Goal: Task Accomplishment & Management: Use online tool/utility

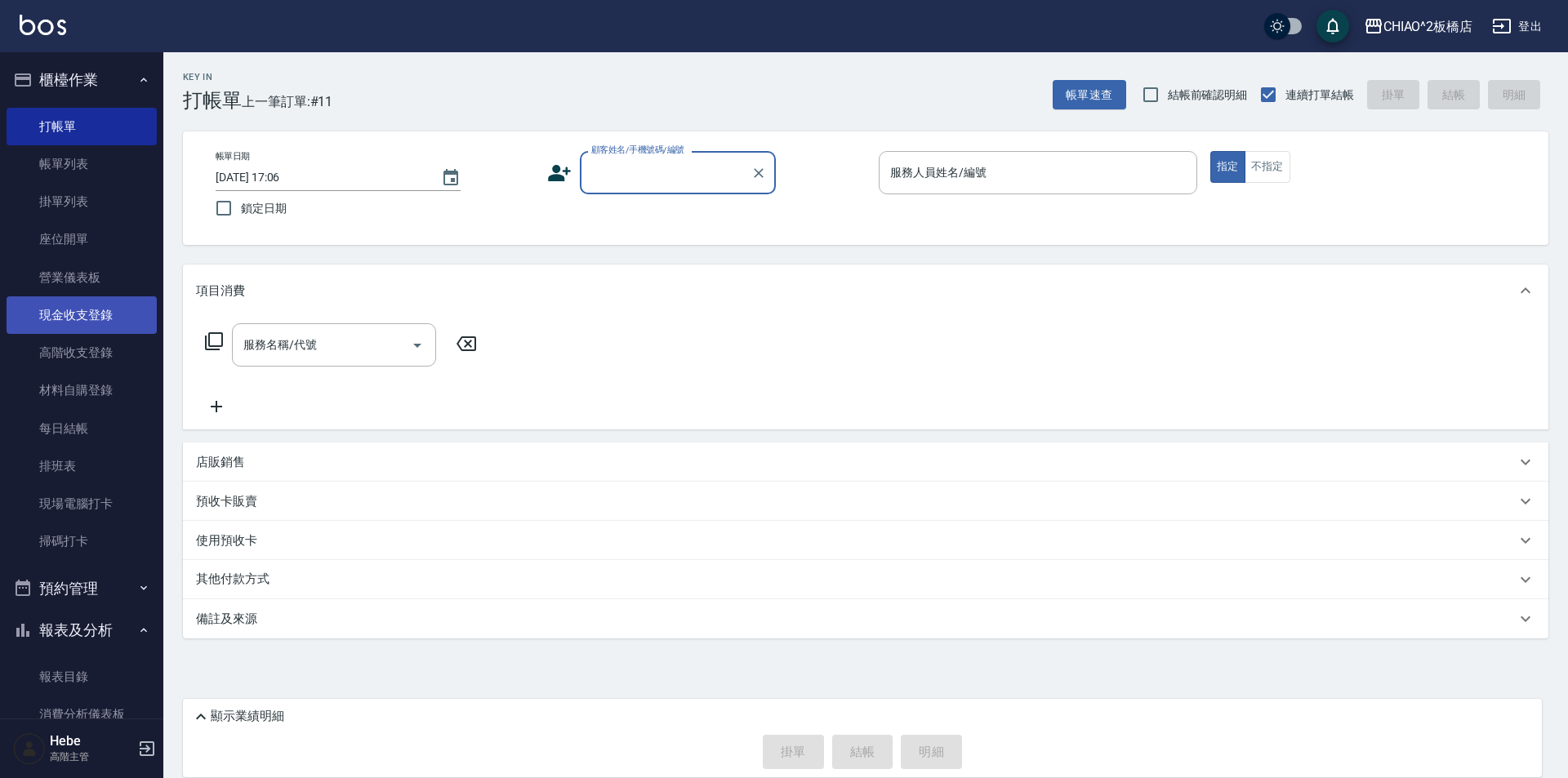
click at [93, 311] on link "現金收支登錄" at bounding box center [81, 315] width 150 height 38
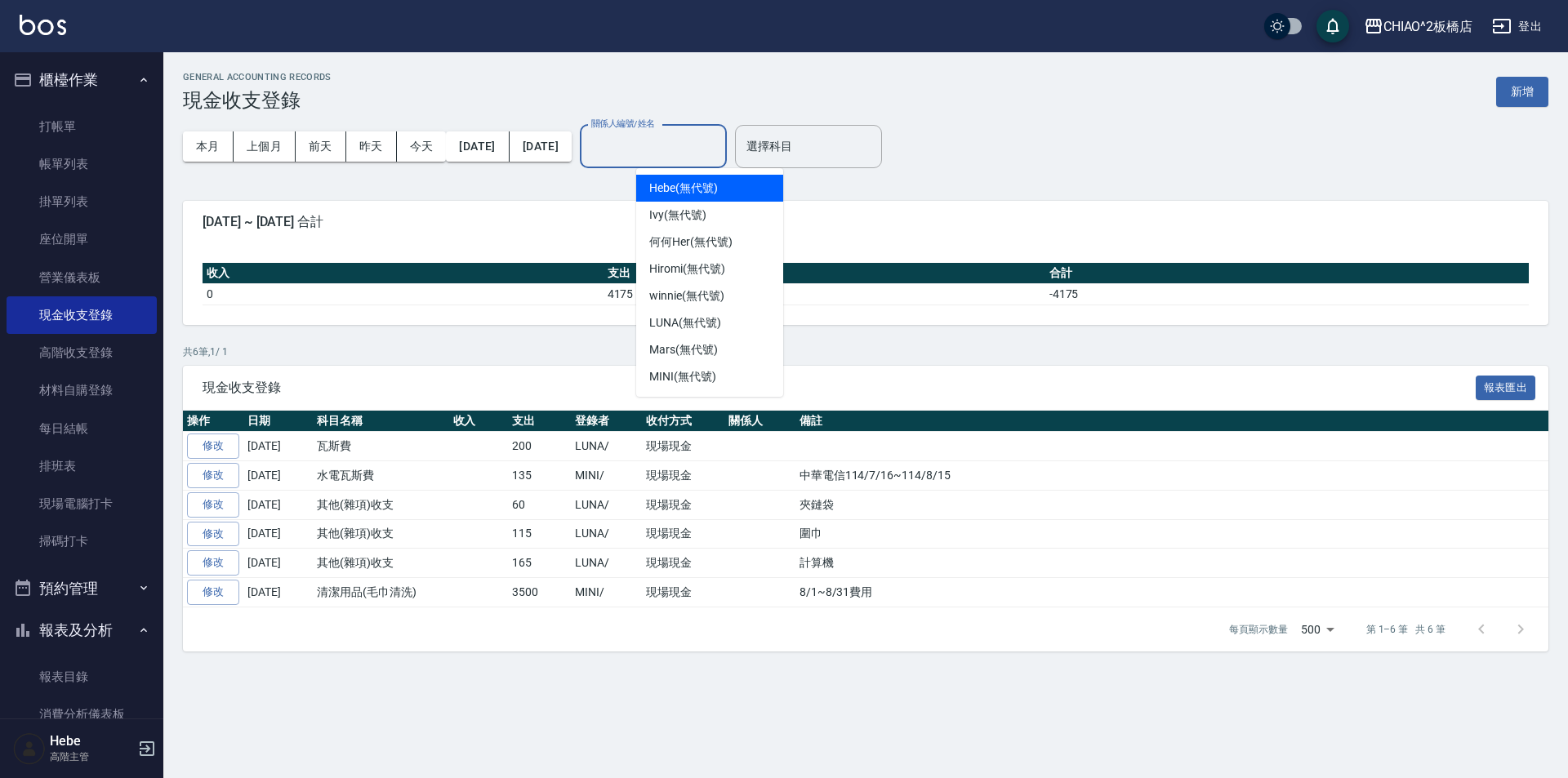
click at [648, 145] on input "關係人編號/姓名" at bounding box center [652, 146] width 132 height 29
click at [673, 343] on span "Mars (無代號)" at bounding box center [683, 350] width 68 height 18
type input "Mars(無代號)"
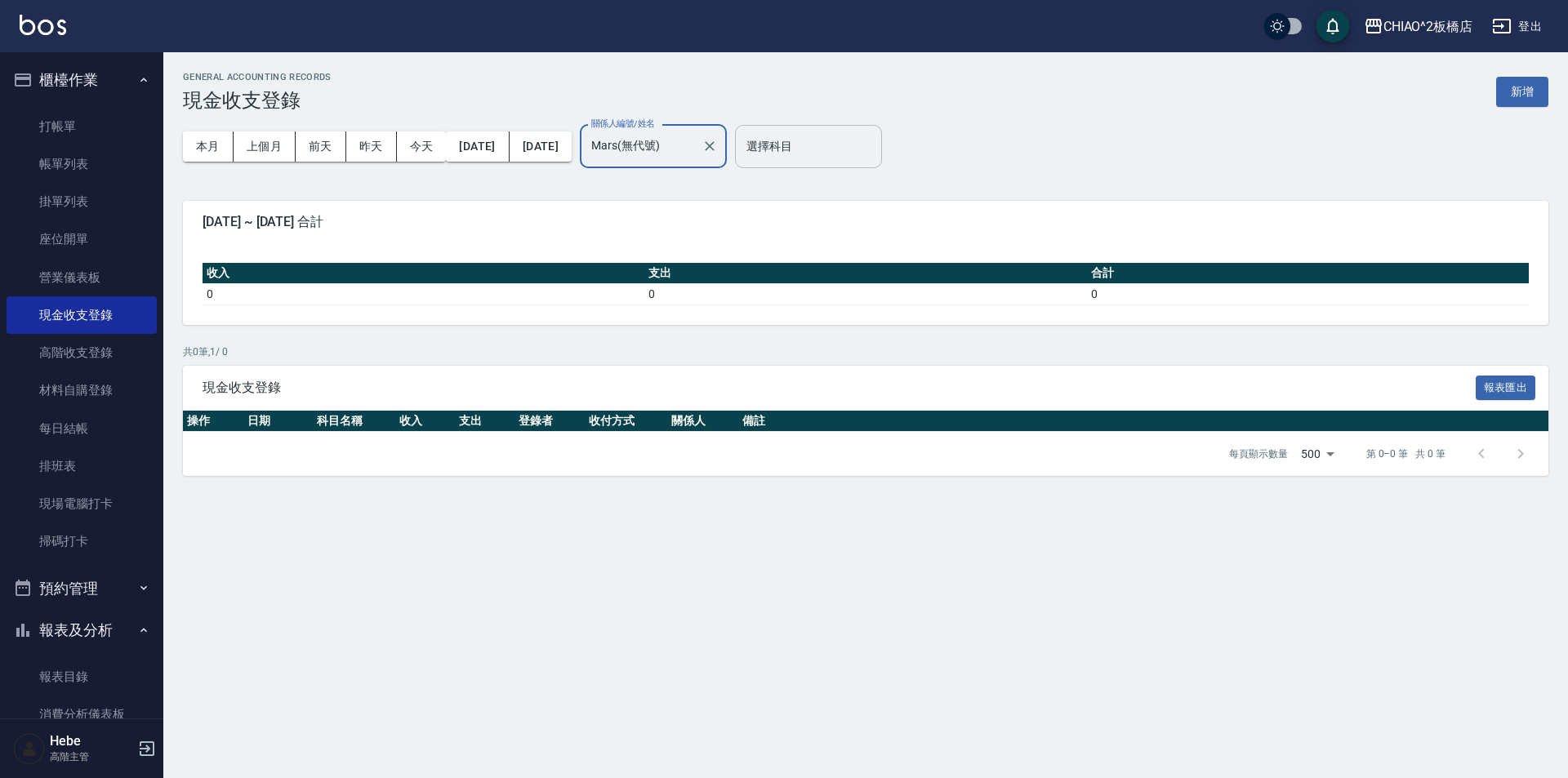
click at [845, 135] on input "選擇科目" at bounding box center [808, 146] width 132 height 29
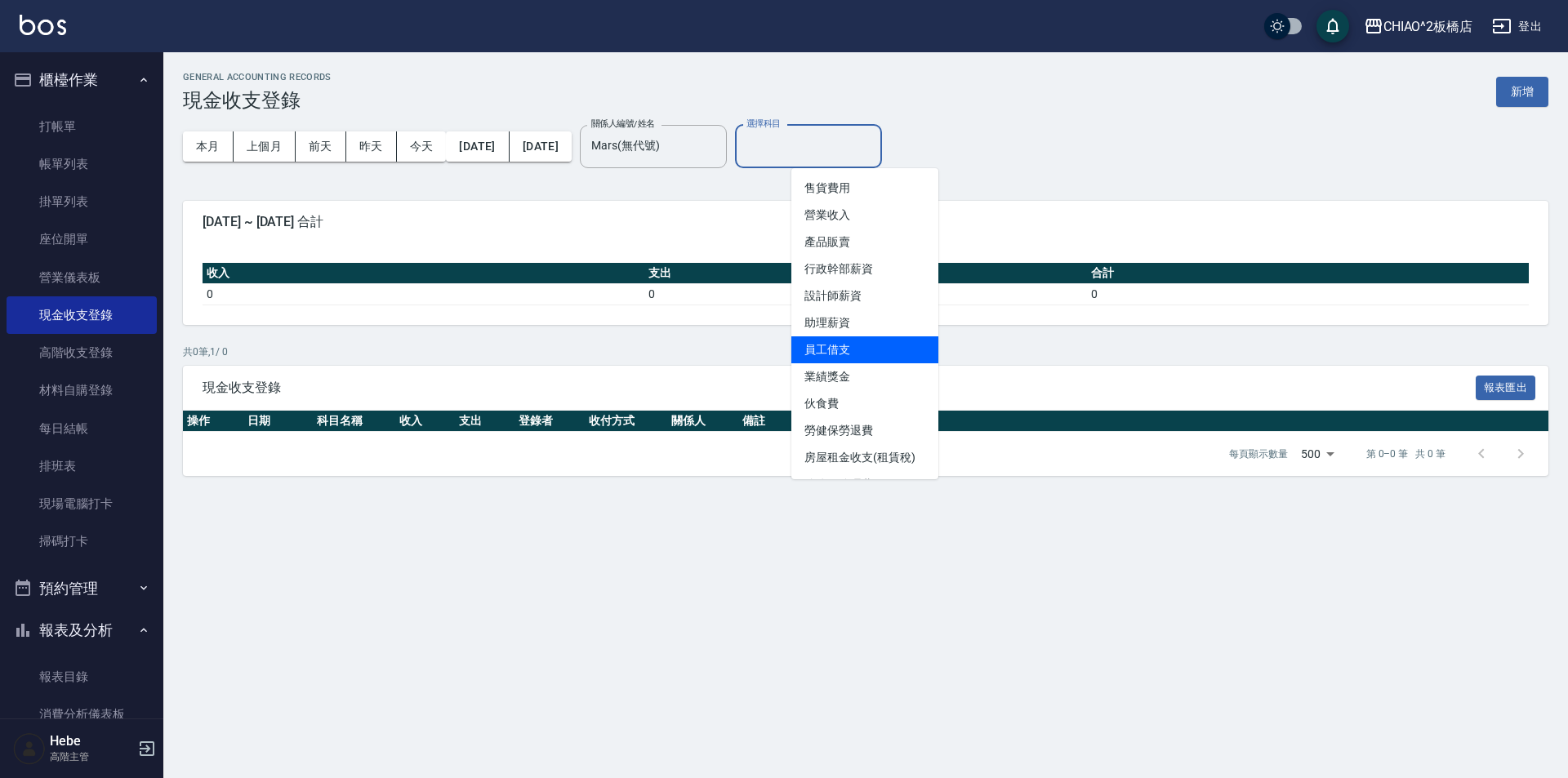
click at [861, 343] on li "員工借支" at bounding box center [864, 349] width 147 height 27
type input "員工借支"
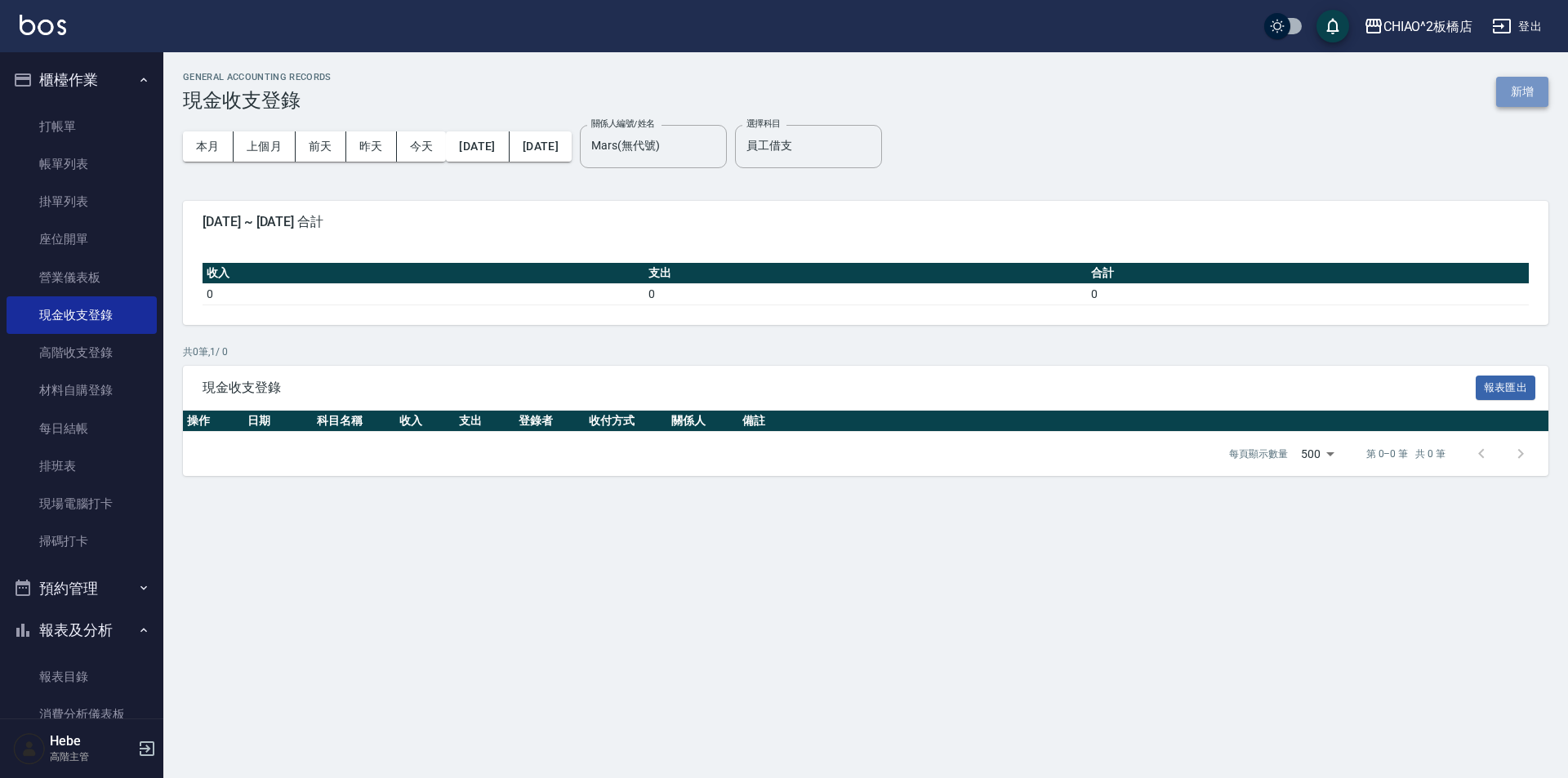
click at [1526, 85] on button "新增" at bounding box center [1522, 91] width 53 height 30
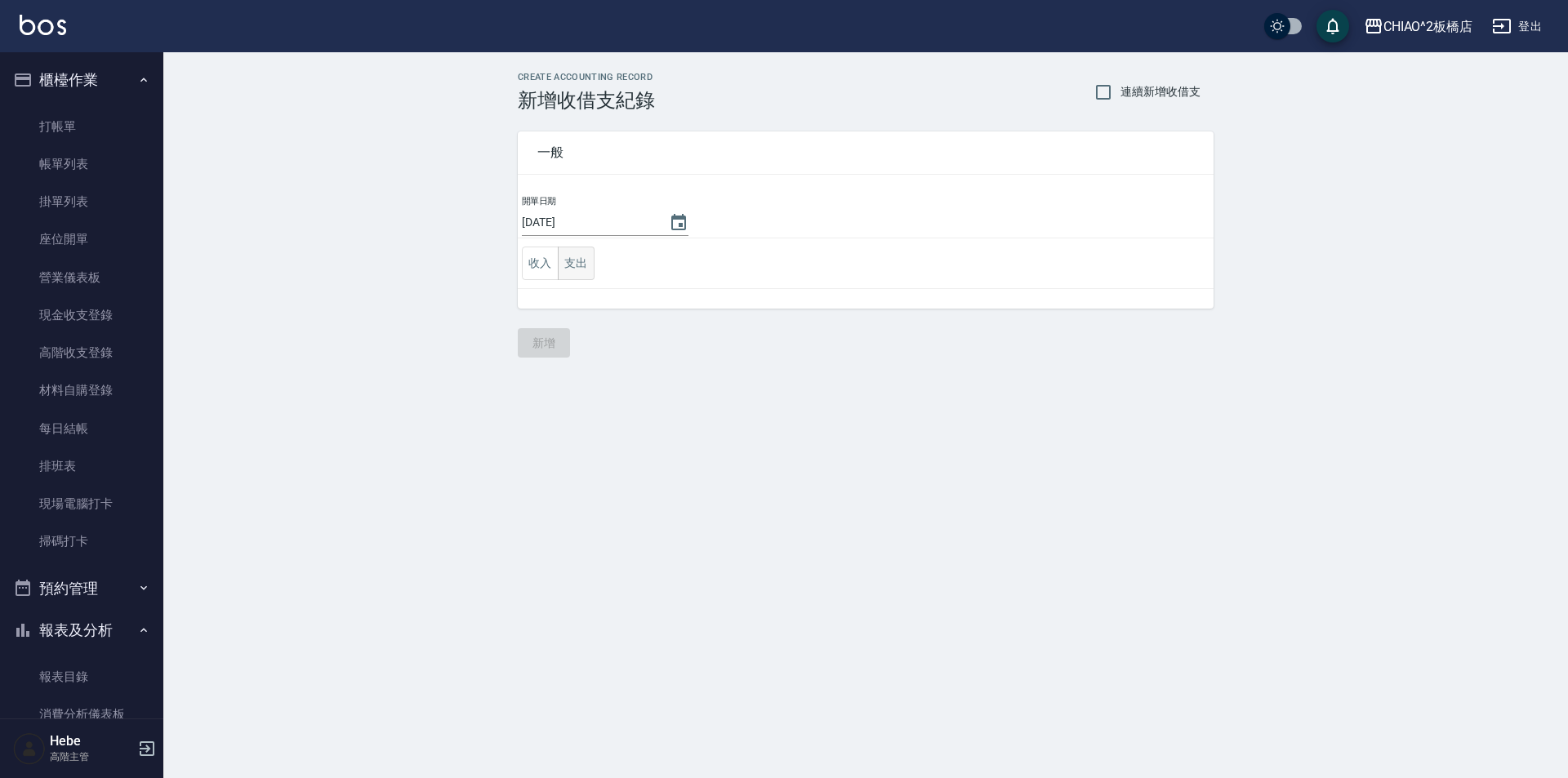
click at [584, 274] on button "支出" at bounding box center [576, 263] width 37 height 33
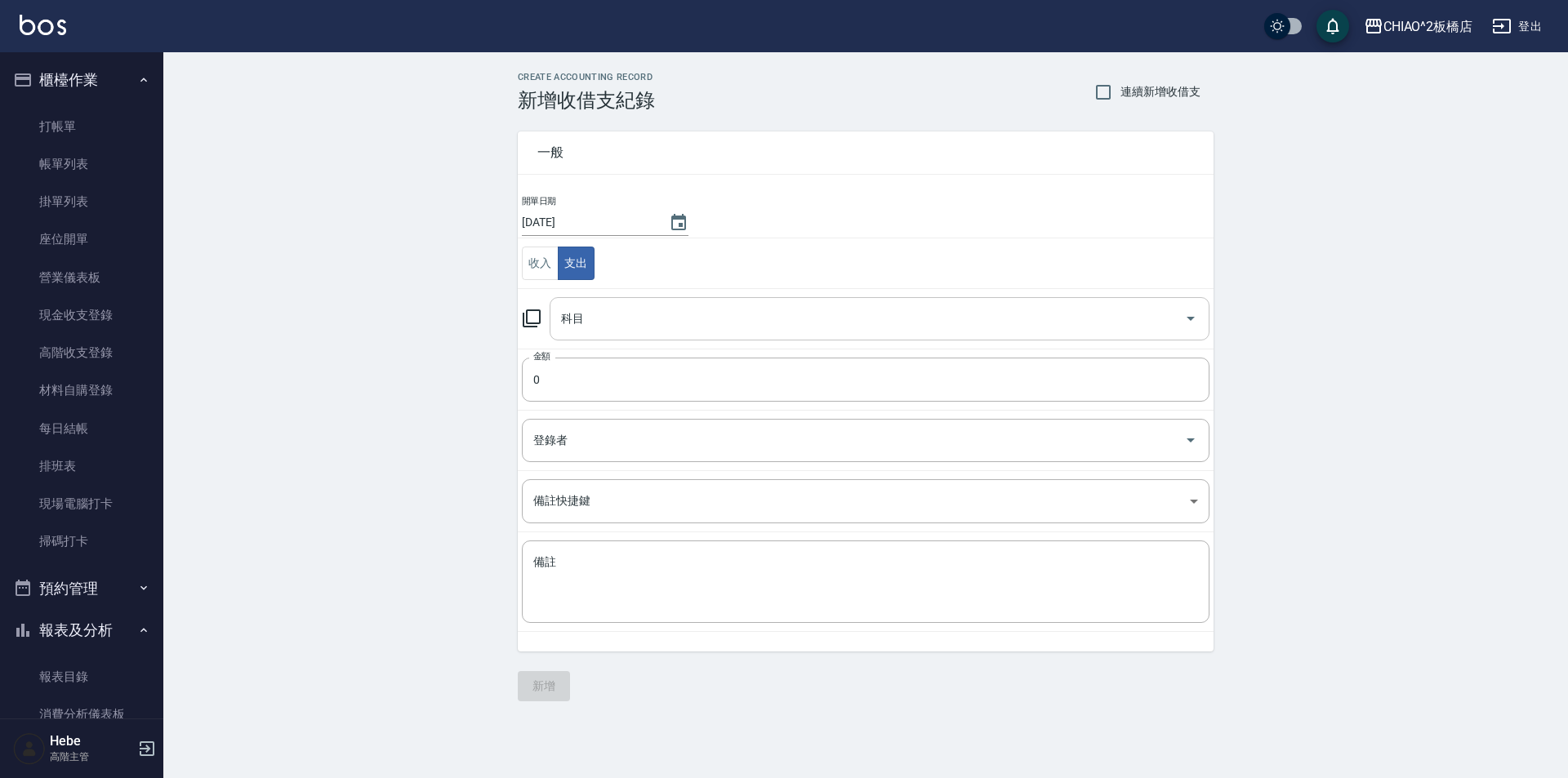
click at [624, 321] on input "科目" at bounding box center [867, 318] width 620 height 29
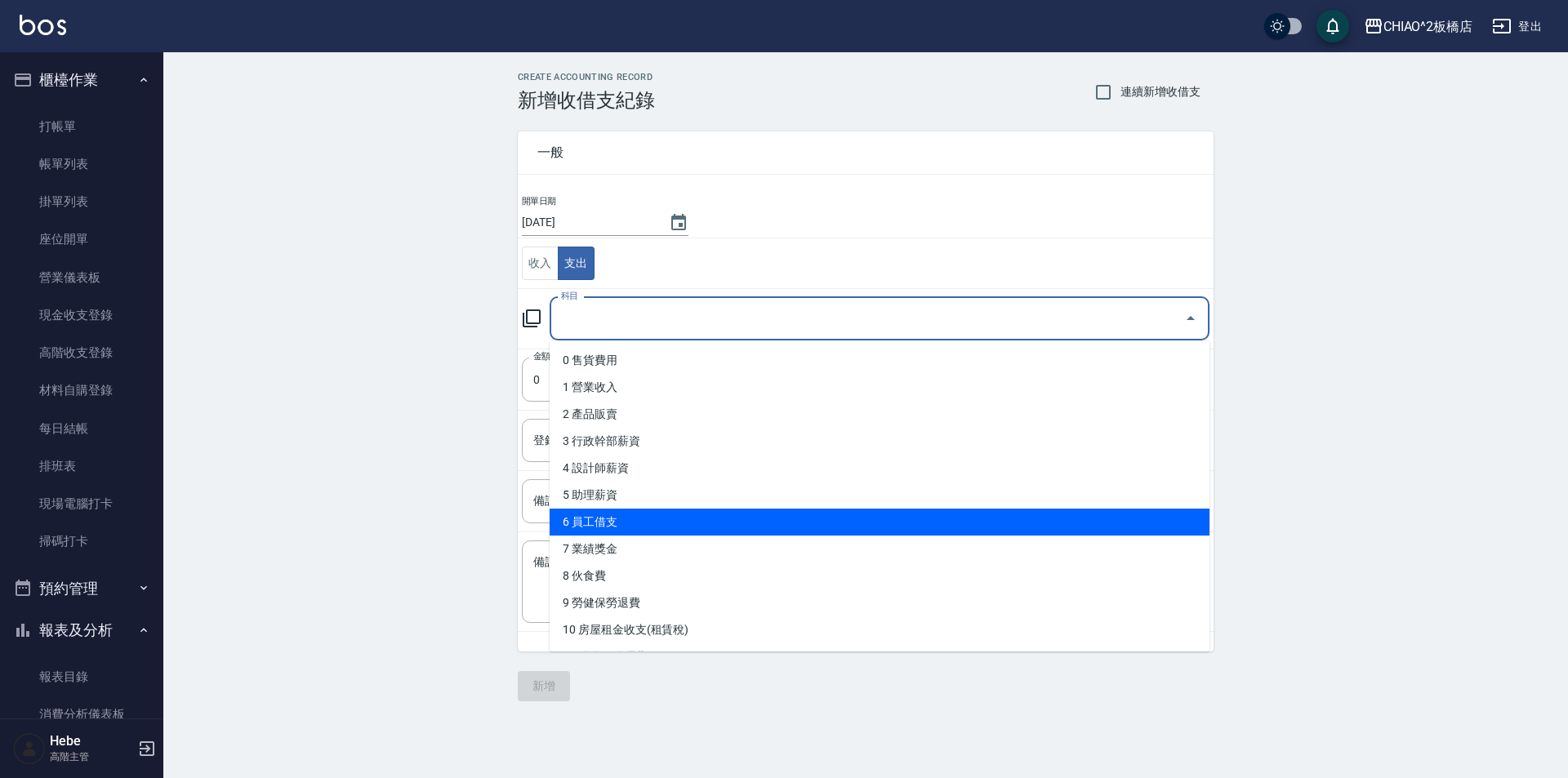
click at [666, 516] on li "6 員工借支" at bounding box center [879, 521] width 660 height 27
type input "6 員工借支"
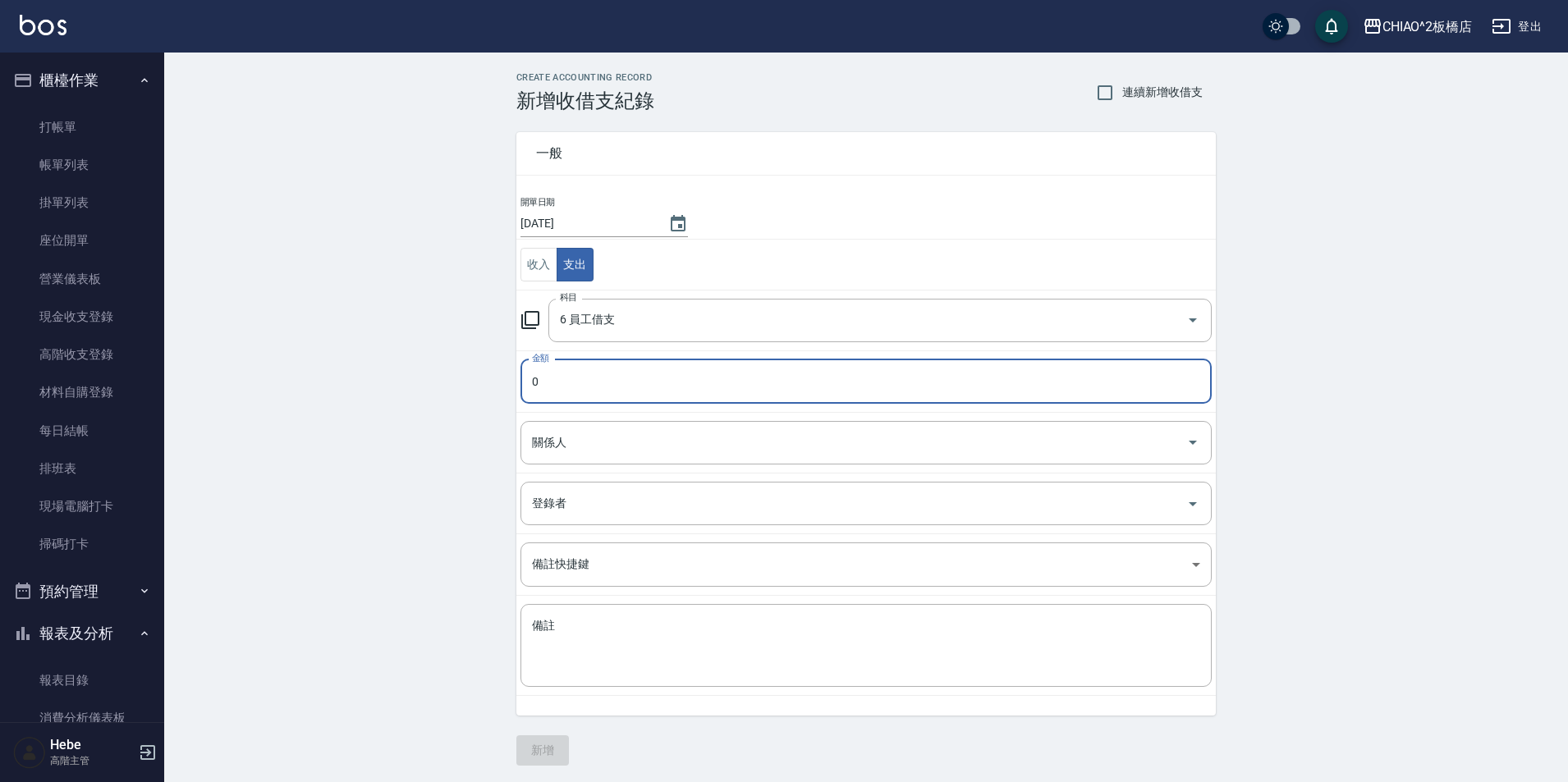
click at [547, 376] on input "0" at bounding box center [866, 381] width 691 height 45
drag, startPoint x: 547, startPoint y: 376, endPoint x: 521, endPoint y: 369, distance: 26.9
click at [521, 369] on input "0" at bounding box center [866, 381] width 691 height 45
type input "2000"
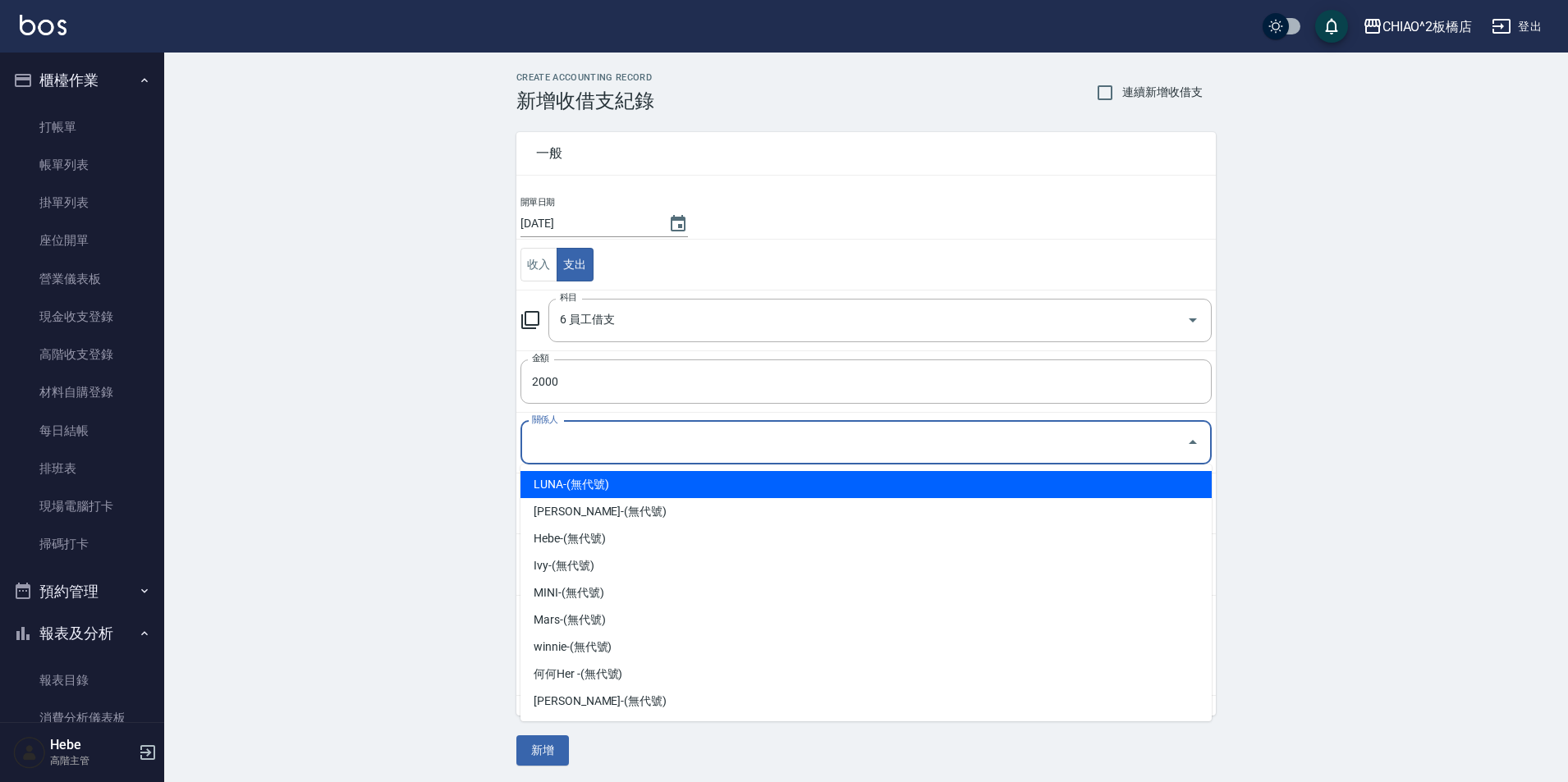
click at [572, 437] on input "關係人" at bounding box center [854, 442] width 651 height 29
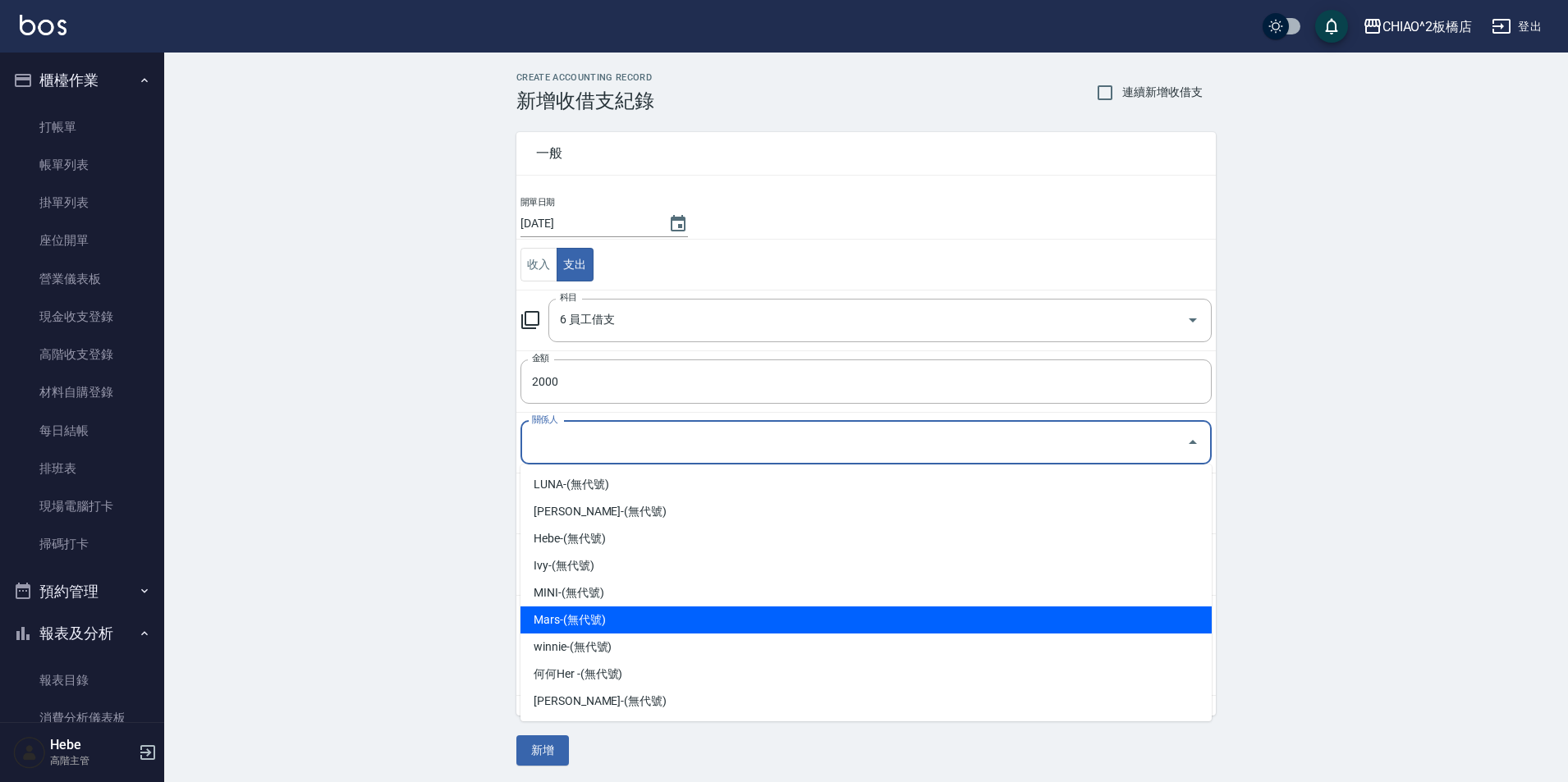
click at [636, 616] on li "Mars-(無代號)" at bounding box center [866, 620] width 691 height 27
type input "Mars-(無代號)"
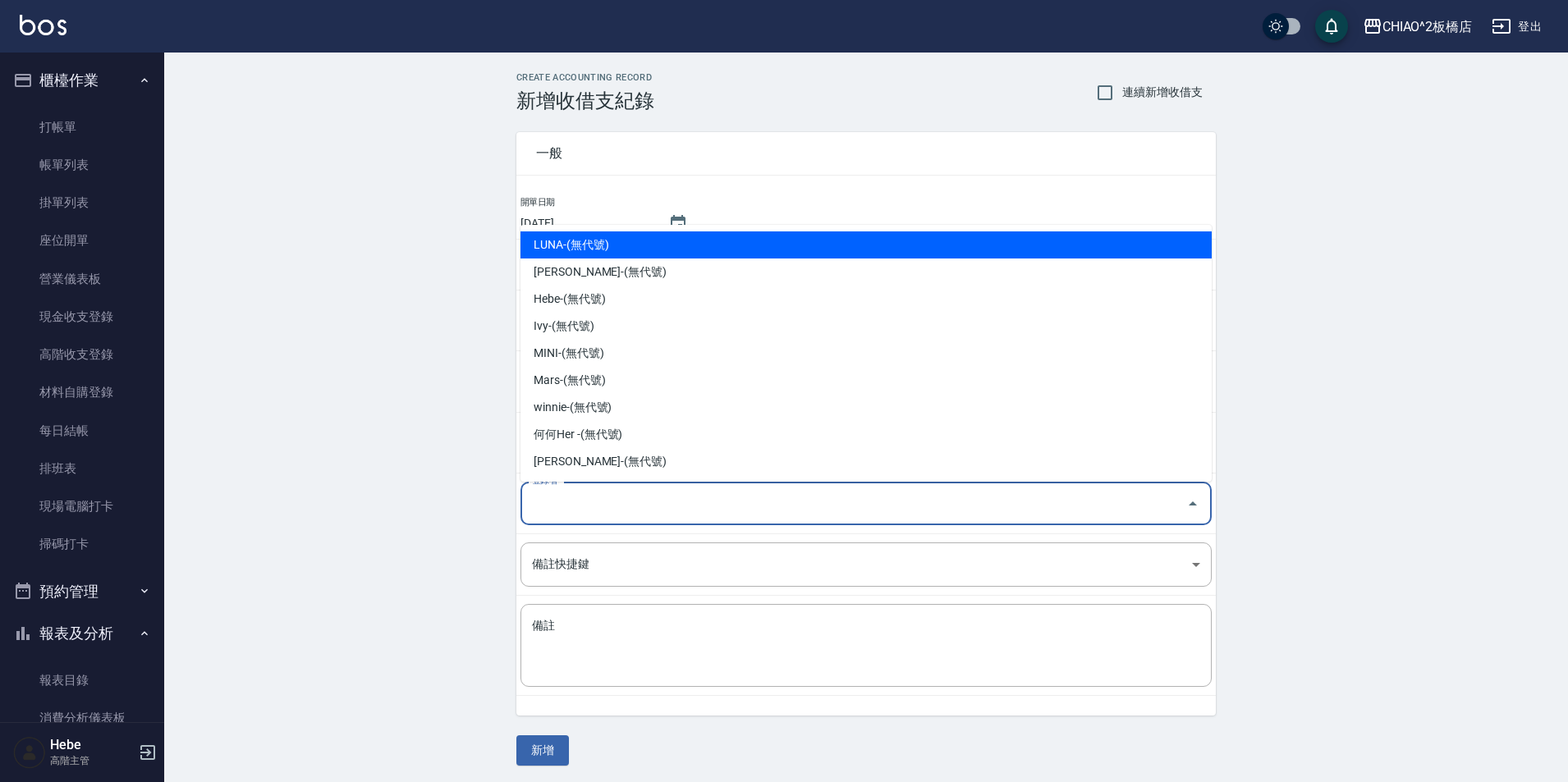
click at [580, 509] on input "登錄者" at bounding box center [854, 503] width 651 height 29
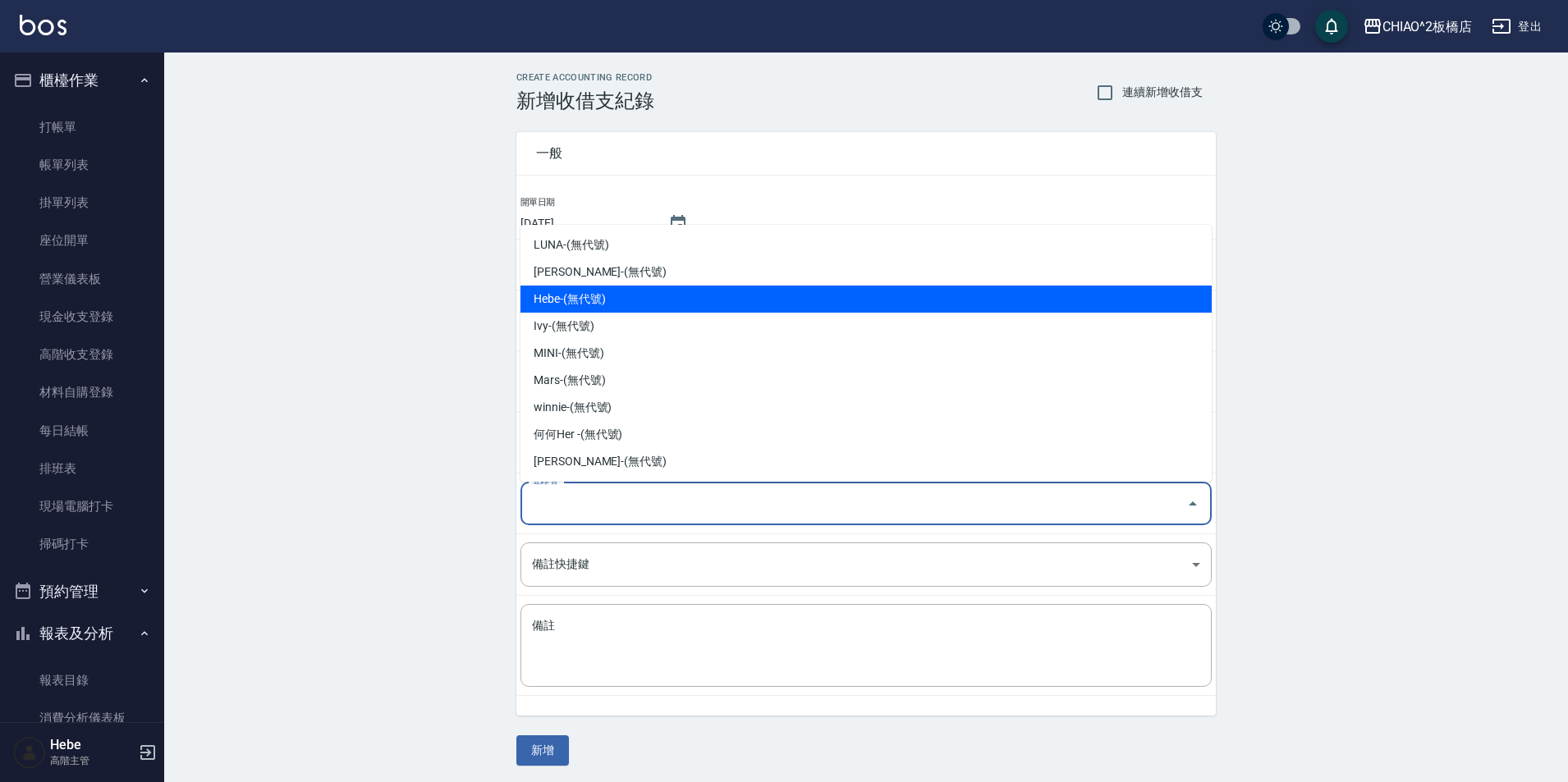
click at [660, 293] on li "Hebe-(無代號)" at bounding box center [866, 299] width 691 height 27
type input "Hebe-(無代號)"
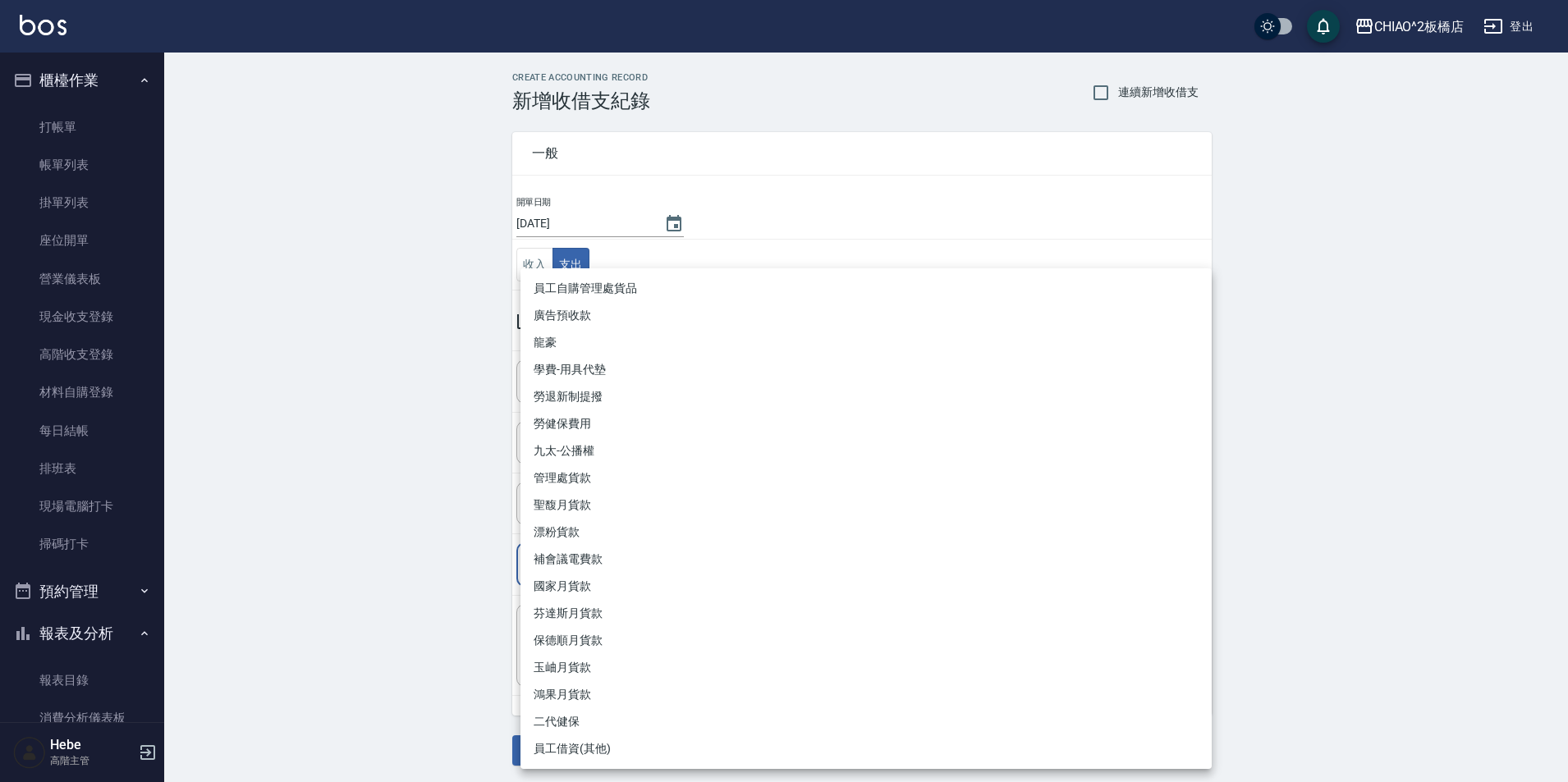
click at [636, 558] on body "CHIAO^2板橋店 登出 櫃檯作業 打帳單 帳單列表 掛單列表 座位開單 營業儀表板 現金收支登錄 高階收支登錄 材料自購登錄 每日結帳 排班表 現場電腦打…" at bounding box center [784, 392] width 1568 height 786
click at [634, 744] on li "員工借資(其他)" at bounding box center [866, 749] width 691 height 27
type input "員工借資(其他)"
type textarea "員工借資(其他)"
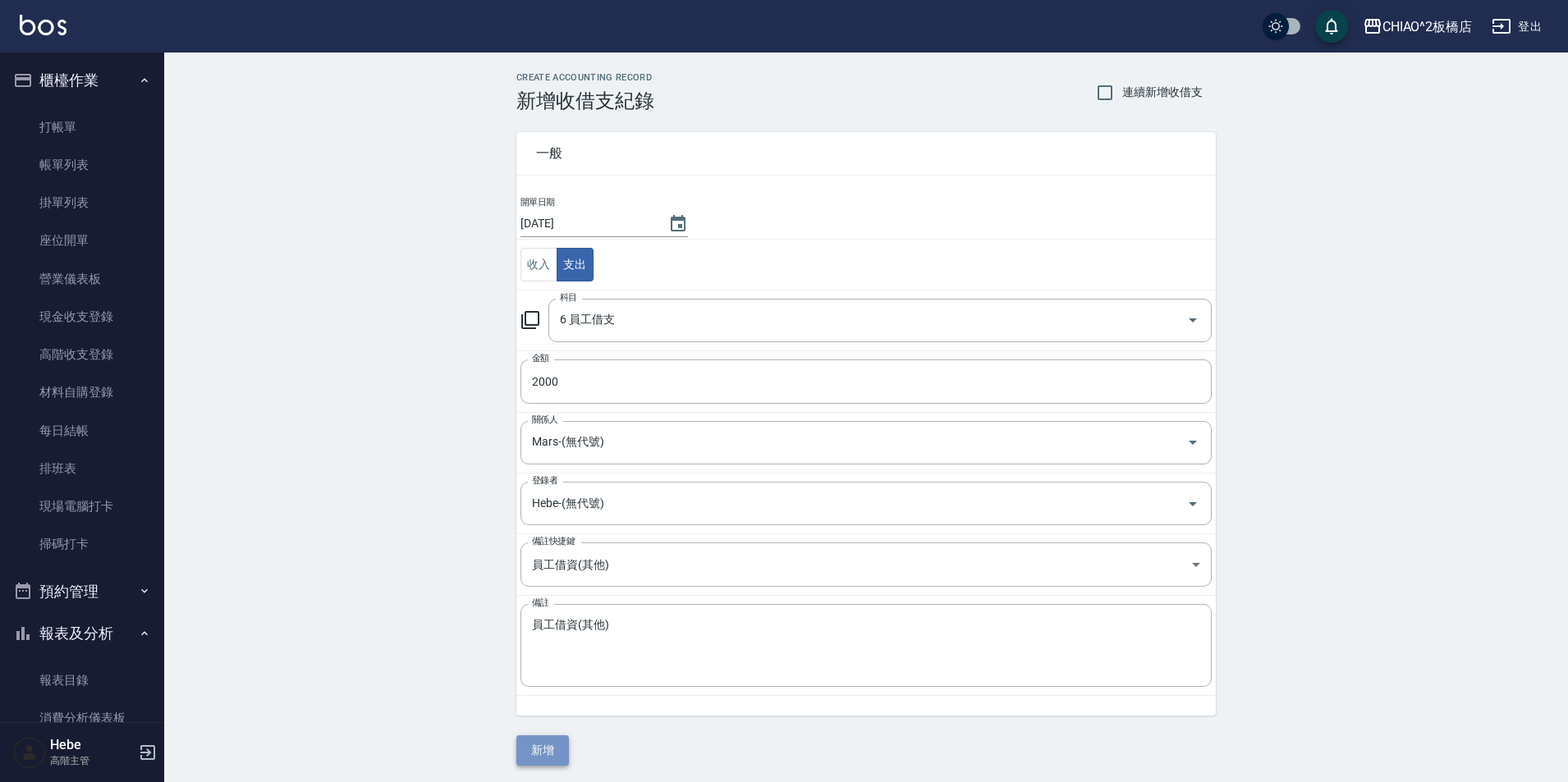
click at [558, 749] on button "新增" at bounding box center [542, 750] width 53 height 31
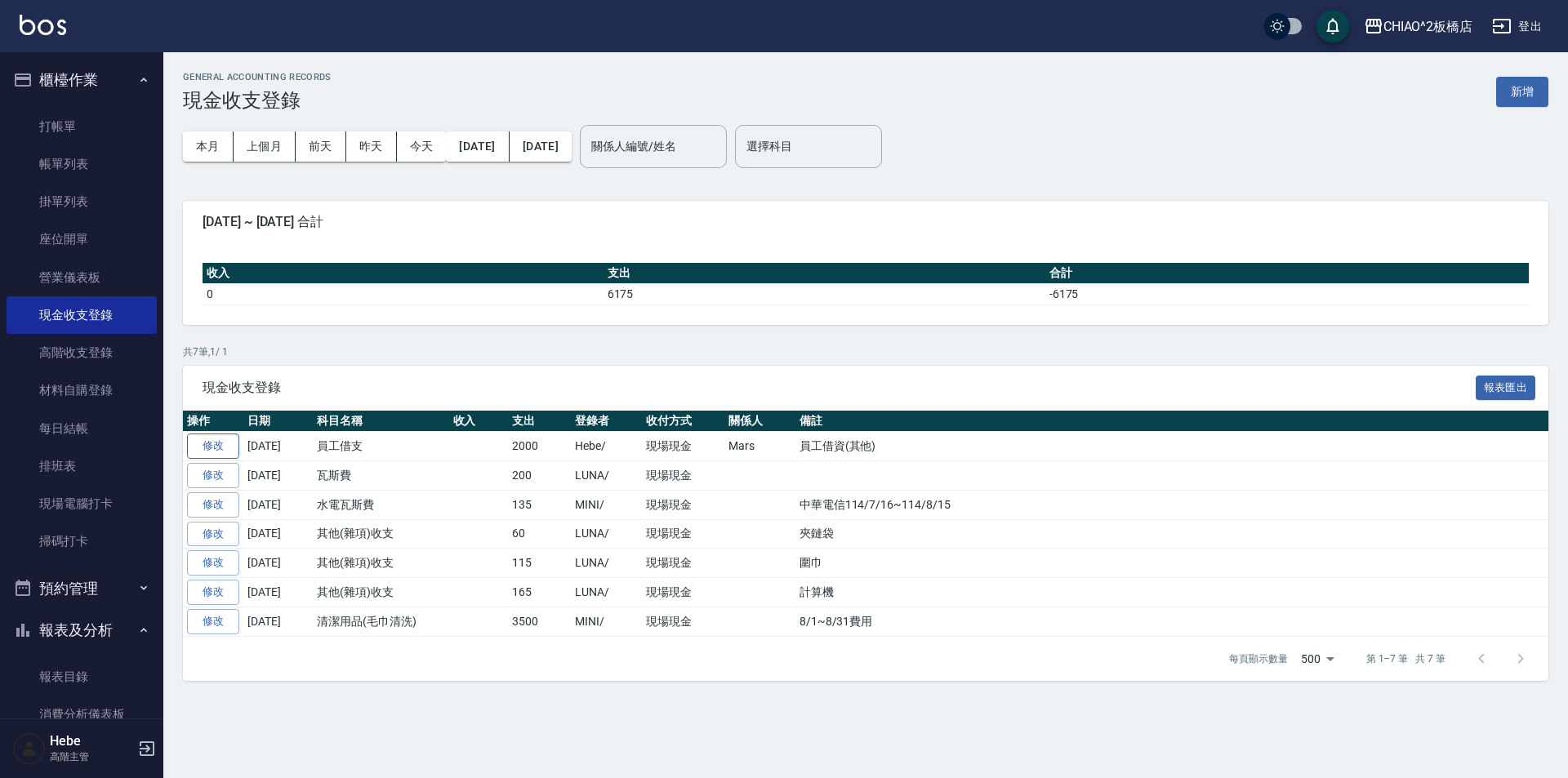
click at [218, 449] on link "修改" at bounding box center [213, 446] width 53 height 25
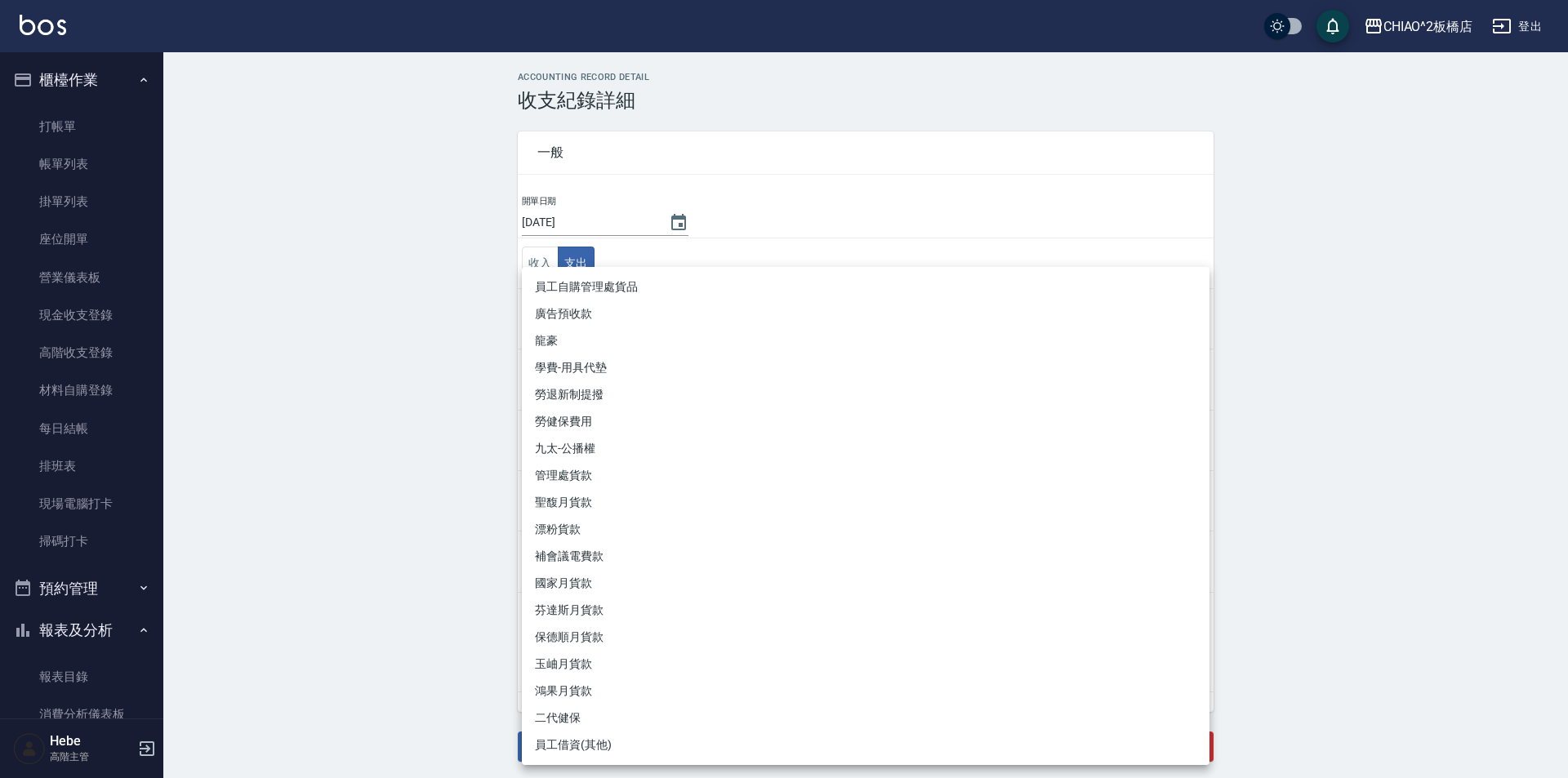
click at [566, 559] on body "CHIAO^2板橋店 登出 櫃檯作業 打帳單 帳單列表 掛單列表 座位開單 營業儀表板 現金收支登錄 高階收支登錄 材料自購登錄 每日結帳 排班表 現場電腦打…" at bounding box center [784, 389] width 1568 height 778
click at [613, 741] on li "員工借資(其他)" at bounding box center [865, 745] width 688 height 27
type input "員工借資(其他)"
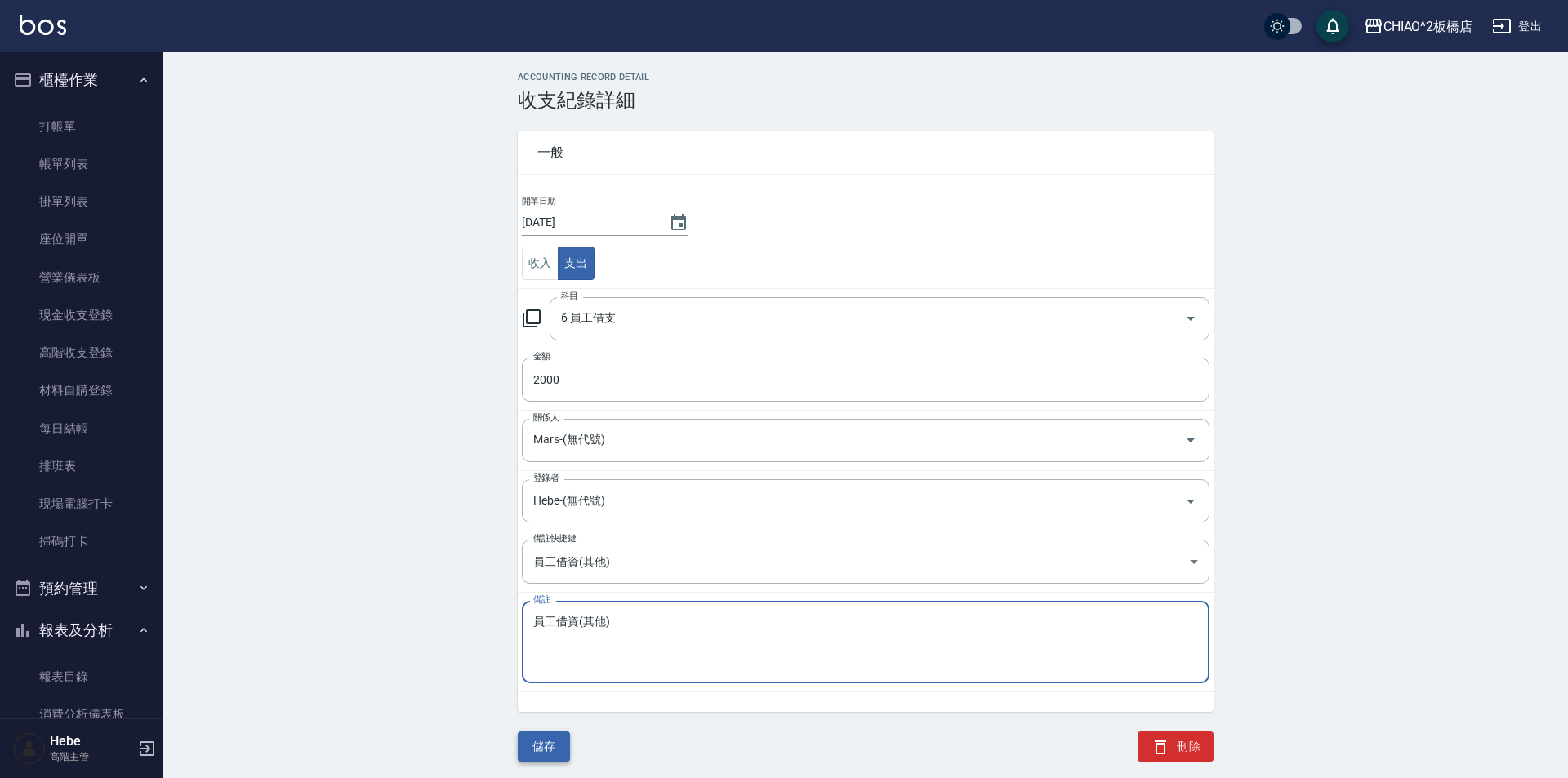
click at [556, 747] on button "儲存" at bounding box center [544, 747] width 53 height 30
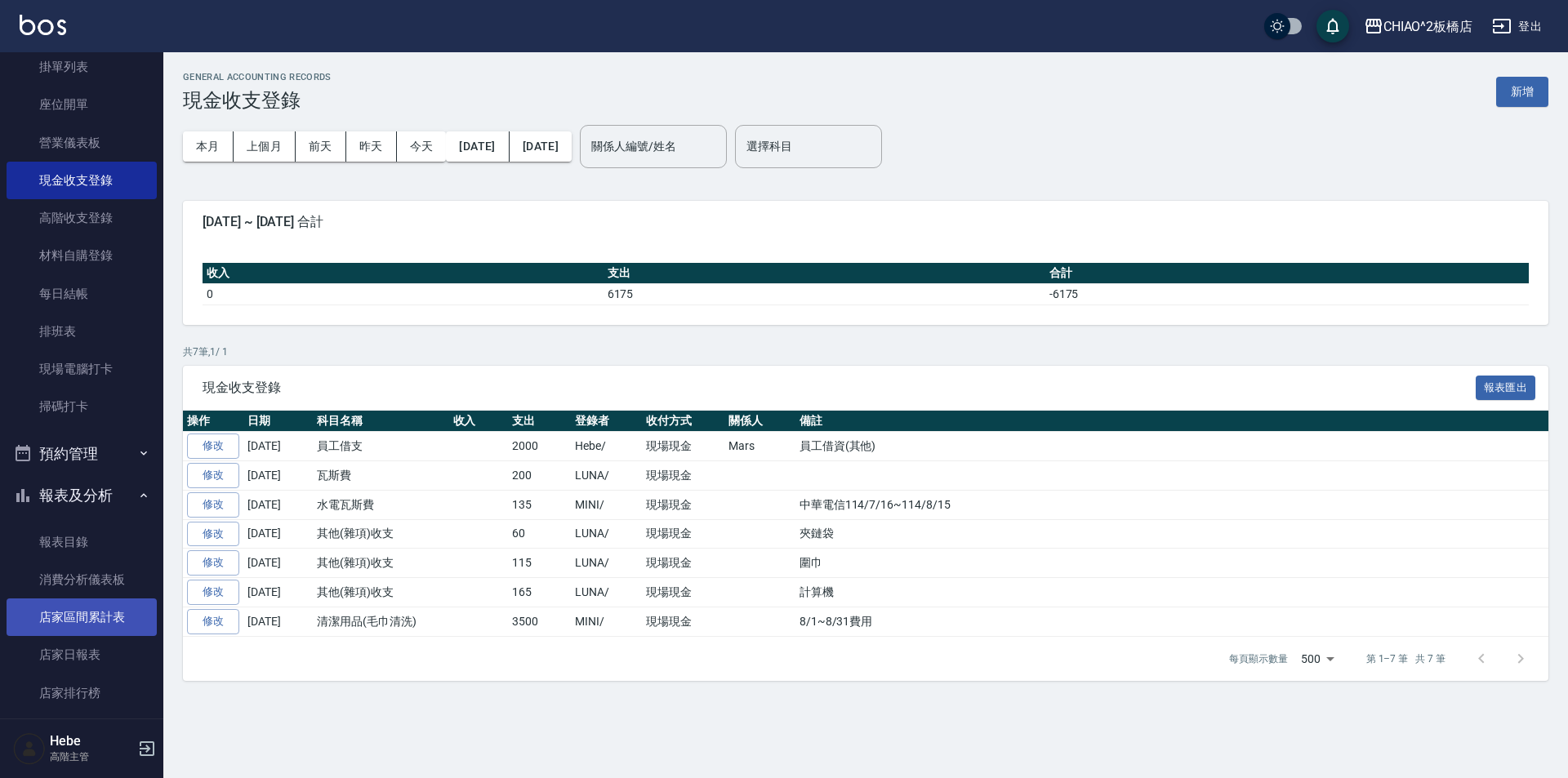
scroll to position [163, 0]
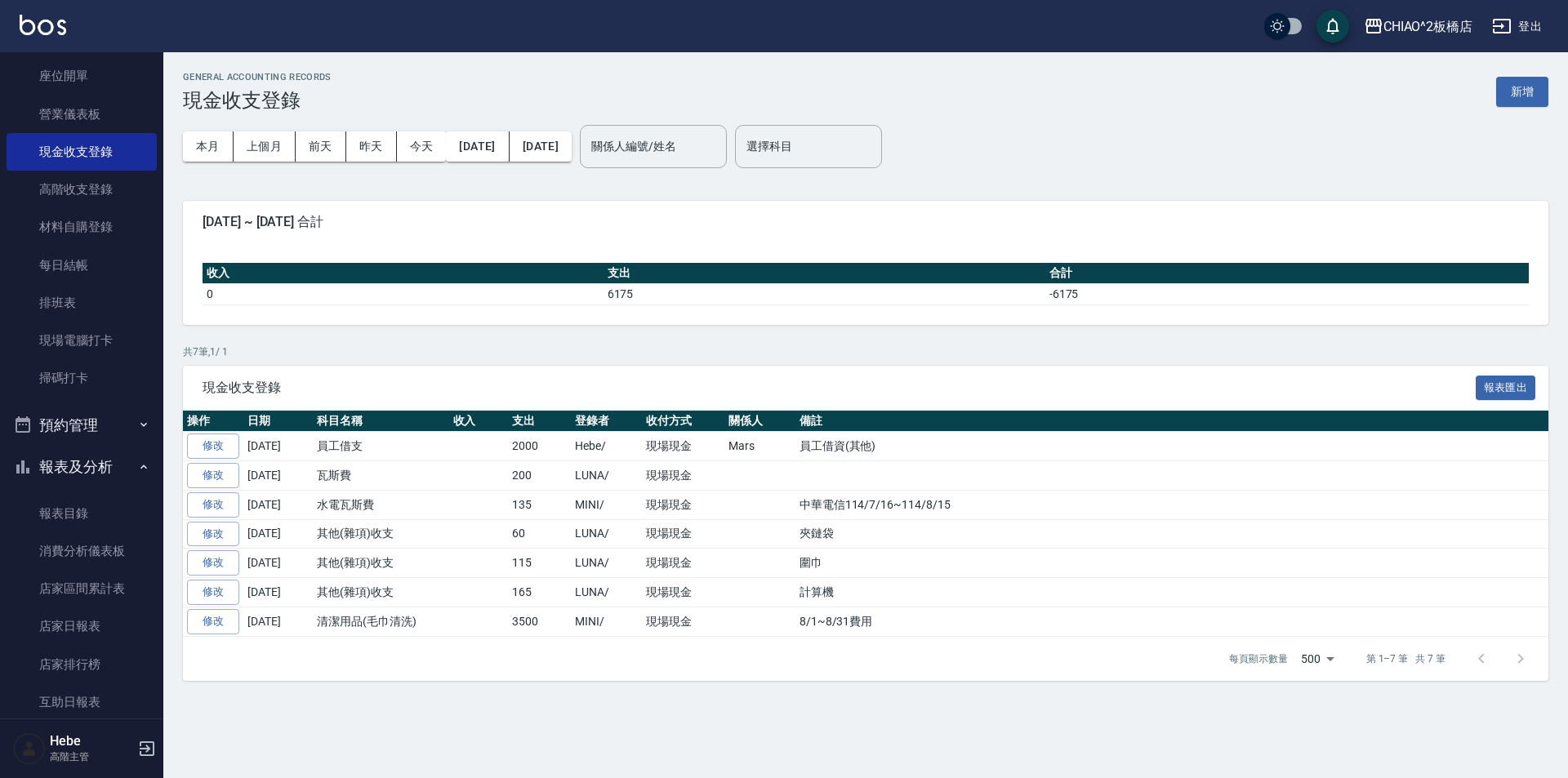
click at [150, 407] on nav "櫃檯作業 打帳單 帳單列表 掛單列表 座位開單 營業儀表板 現金收支登錄 高階收支登錄 材料自購登錄 每日結帳 排班表 現場電腦打卡 掃碼打卡 預約管理 預約…" at bounding box center [81, 386] width 163 height 666
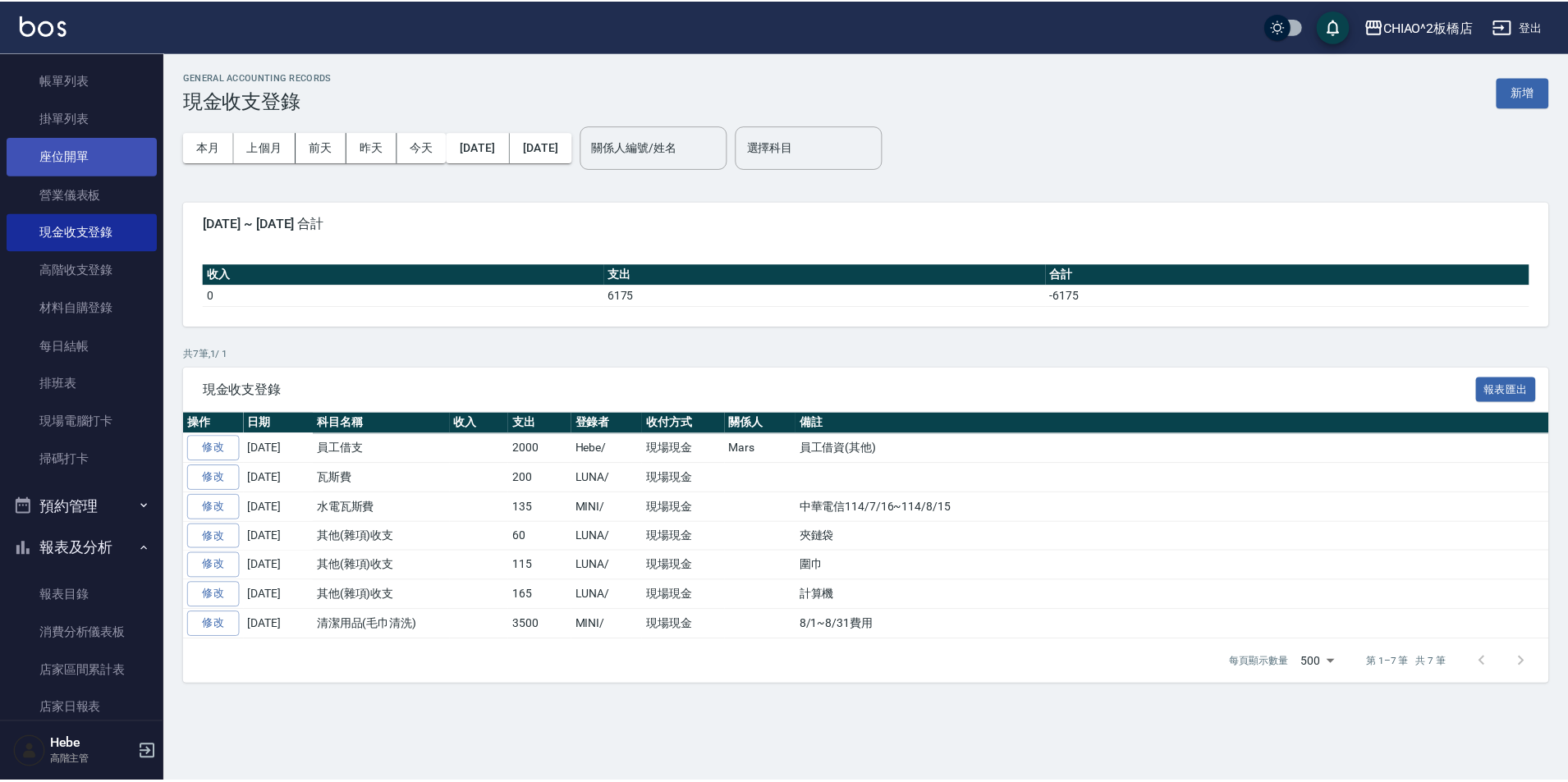
scroll to position [0, 0]
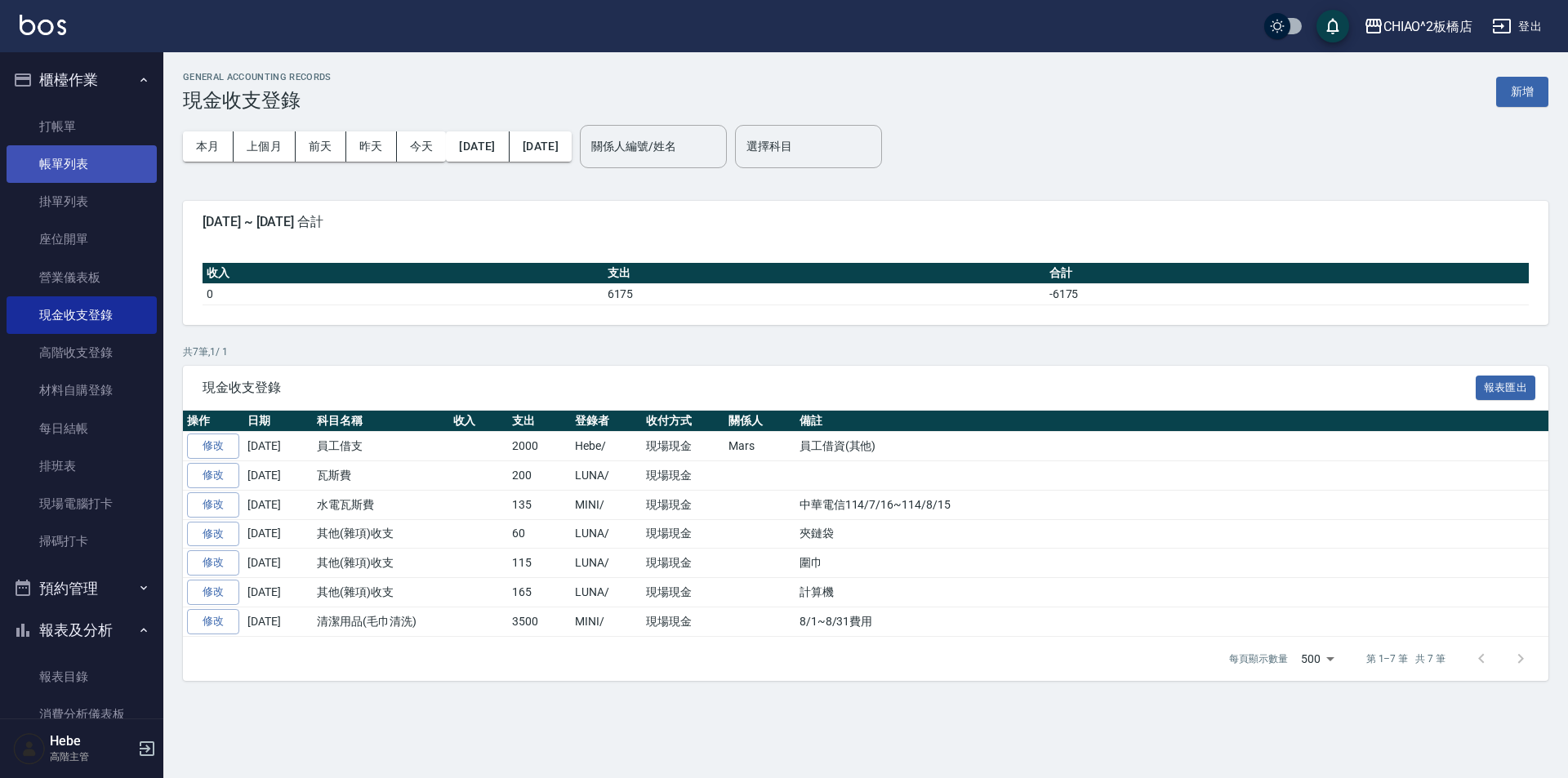
click at [64, 158] on link "帳單列表" at bounding box center [81, 163] width 150 height 38
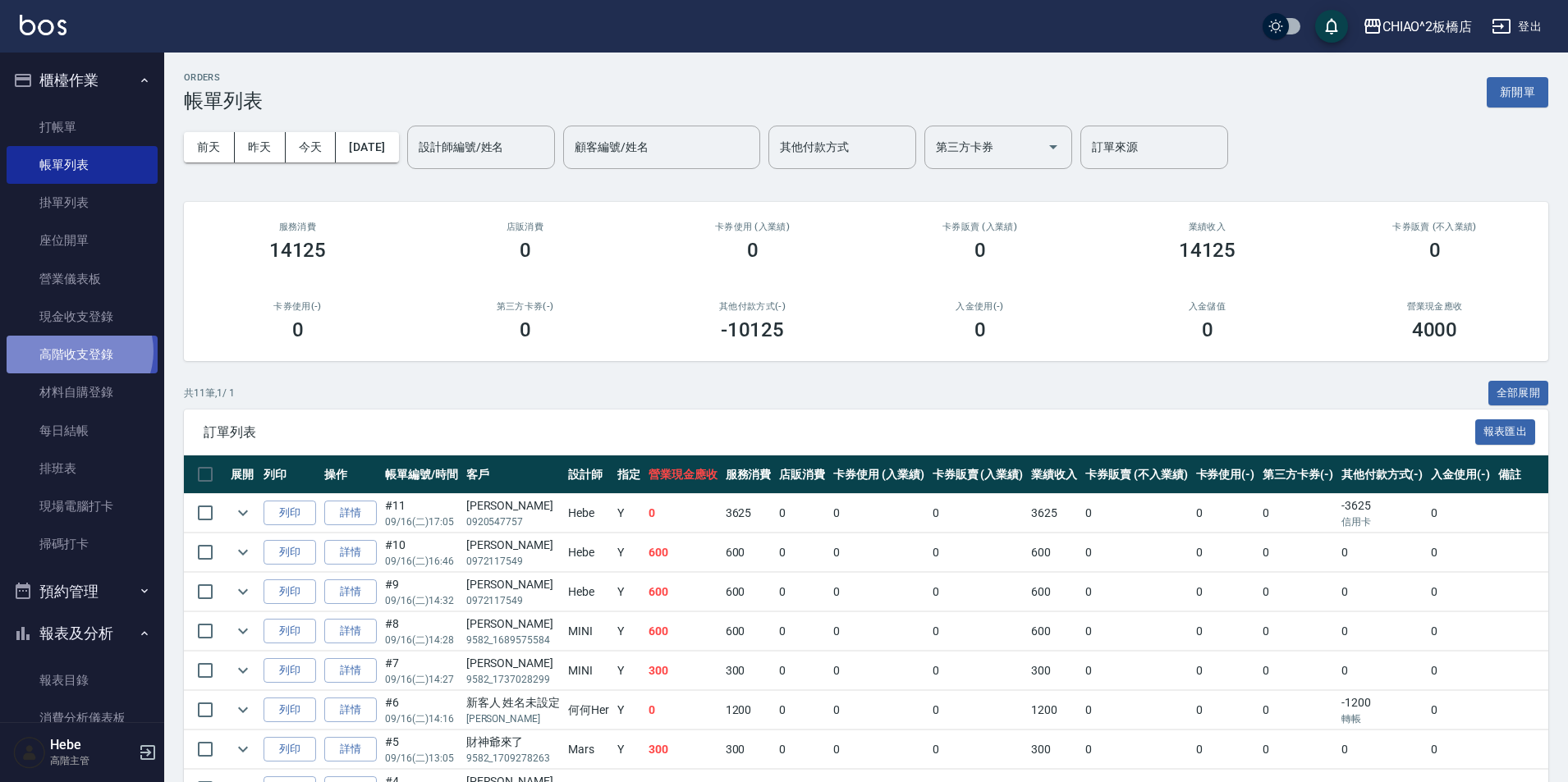
click at [76, 352] on link "高階收支登錄" at bounding box center [82, 354] width 151 height 38
